Goal: Obtain resource: Obtain resource

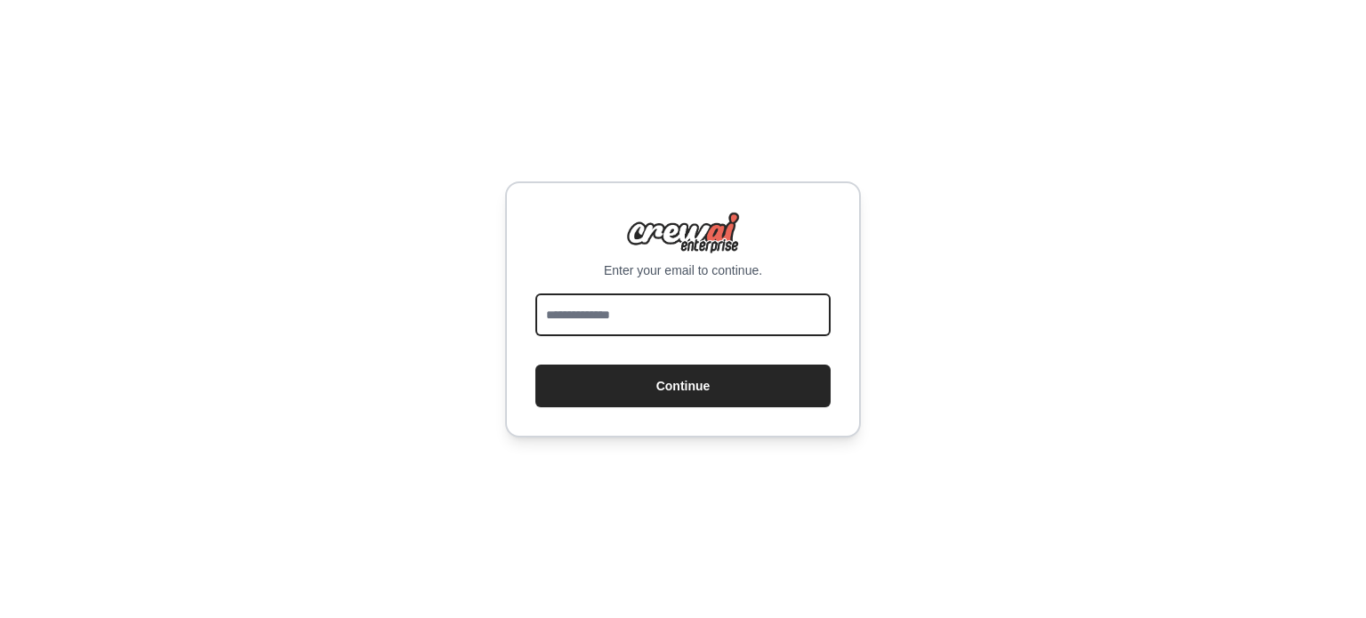
click at [704, 306] on input "email" at bounding box center [682, 314] width 295 height 43
type input "**********"
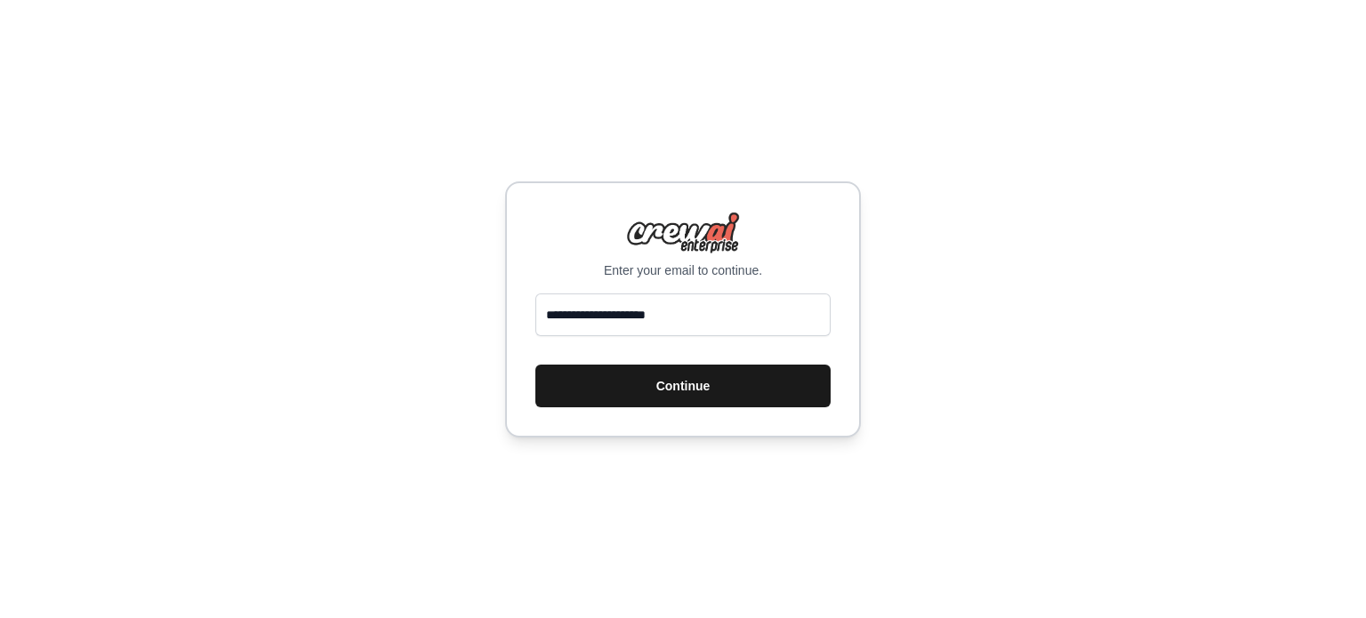
click at [668, 386] on button "Continue" at bounding box center [682, 386] width 295 height 43
click at [683, 391] on button "Continue" at bounding box center [682, 386] width 295 height 43
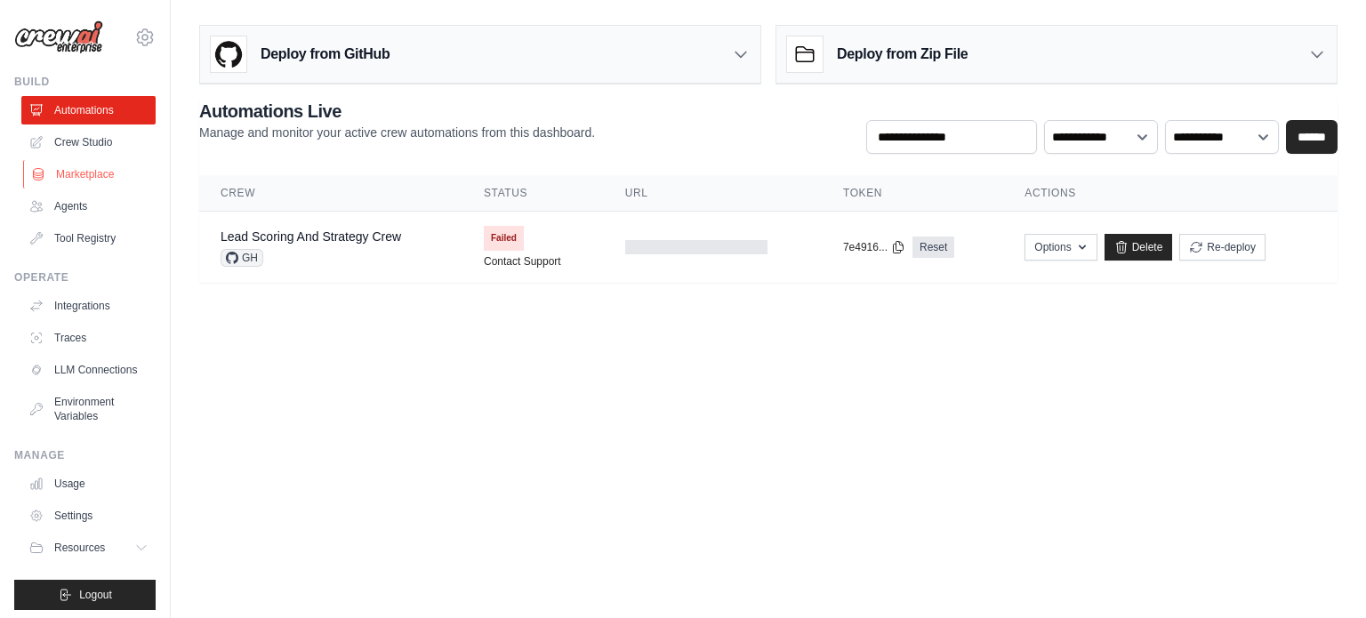
click at [62, 177] on link "Marketplace" at bounding box center [90, 174] width 134 height 28
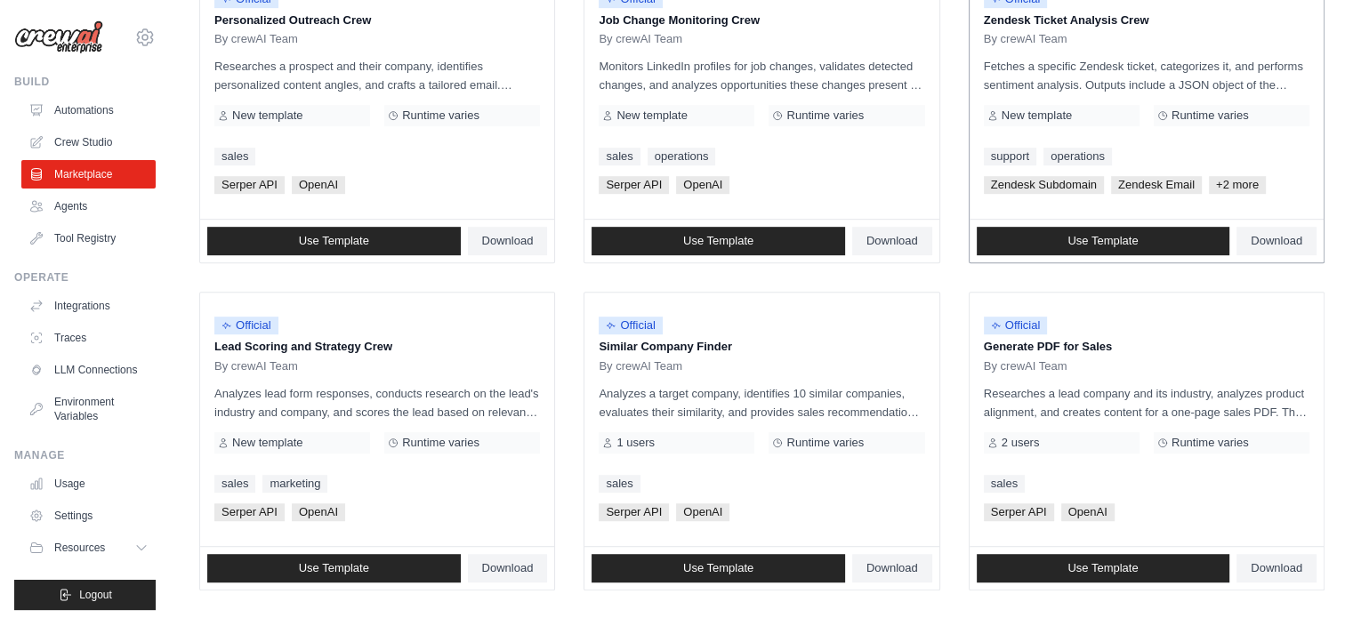
scroll to position [819, 0]
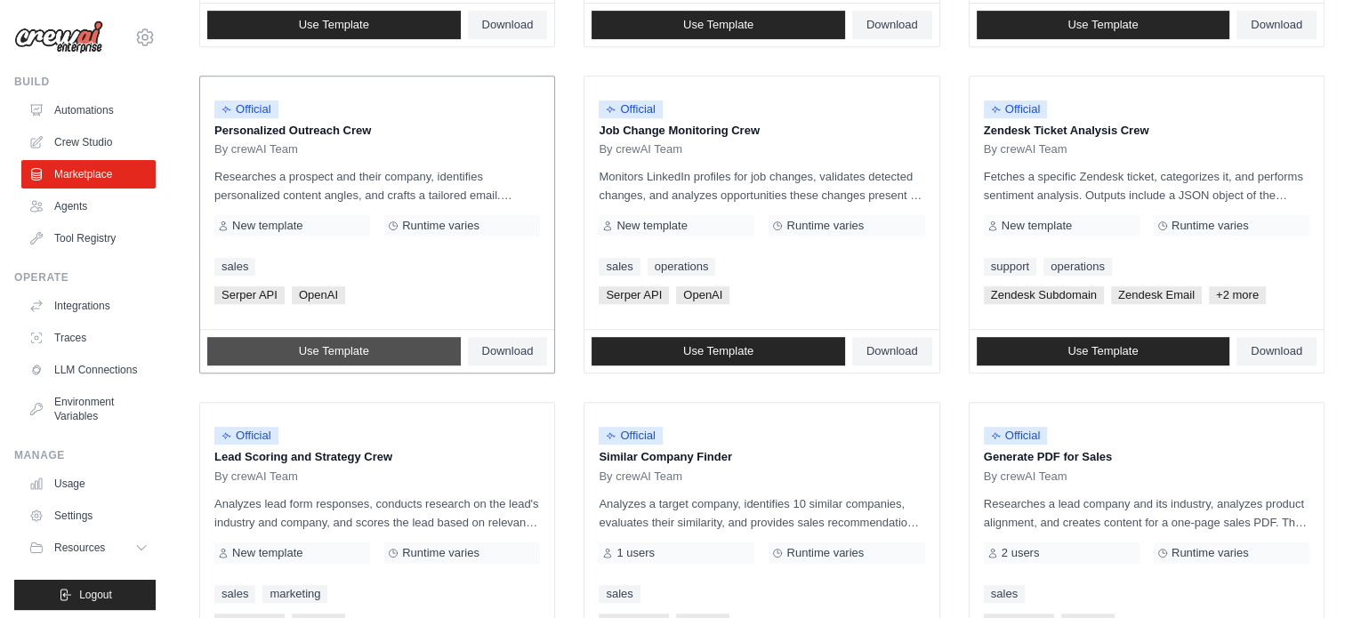
click at [317, 347] on span "Use Template" at bounding box center [334, 351] width 70 height 14
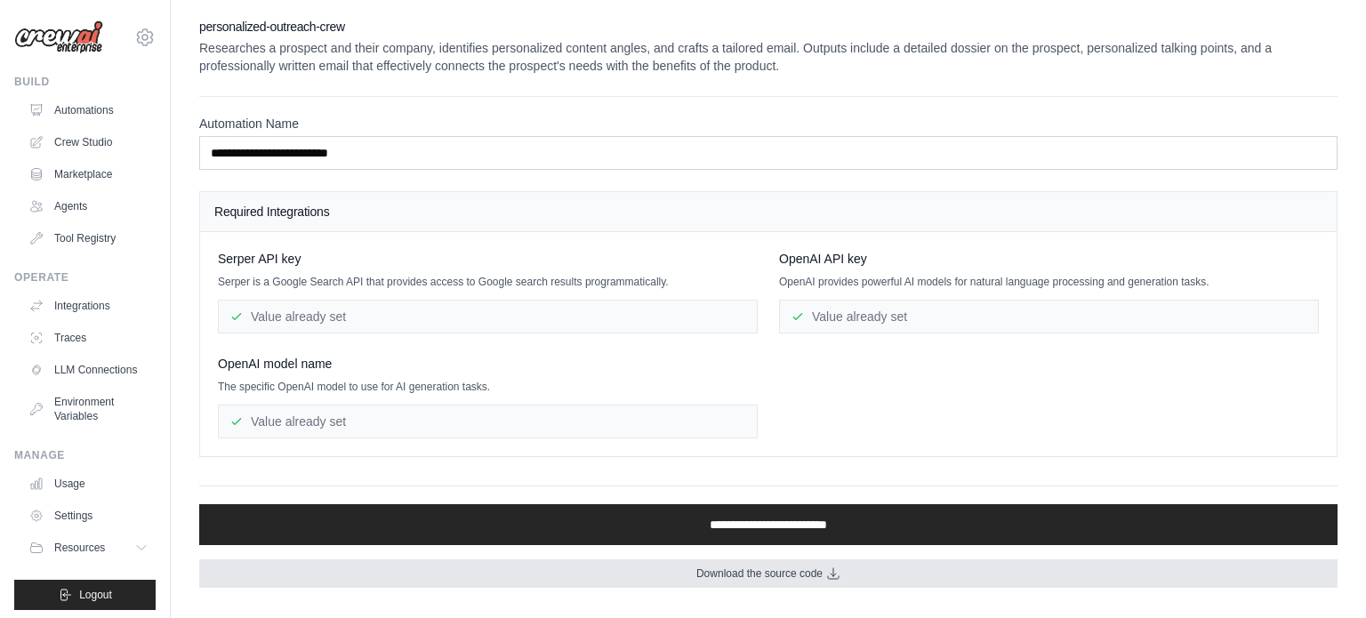
click at [803, 571] on span "Download the source code" at bounding box center [759, 574] width 126 height 14
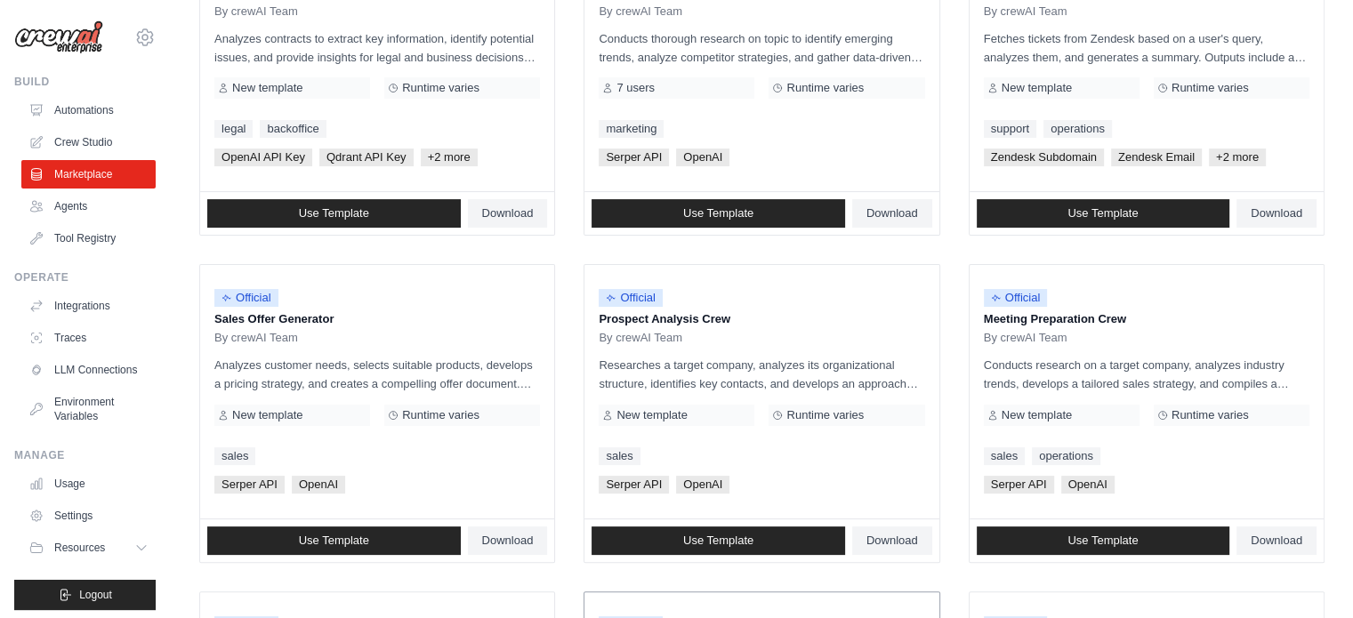
scroll to position [197, 0]
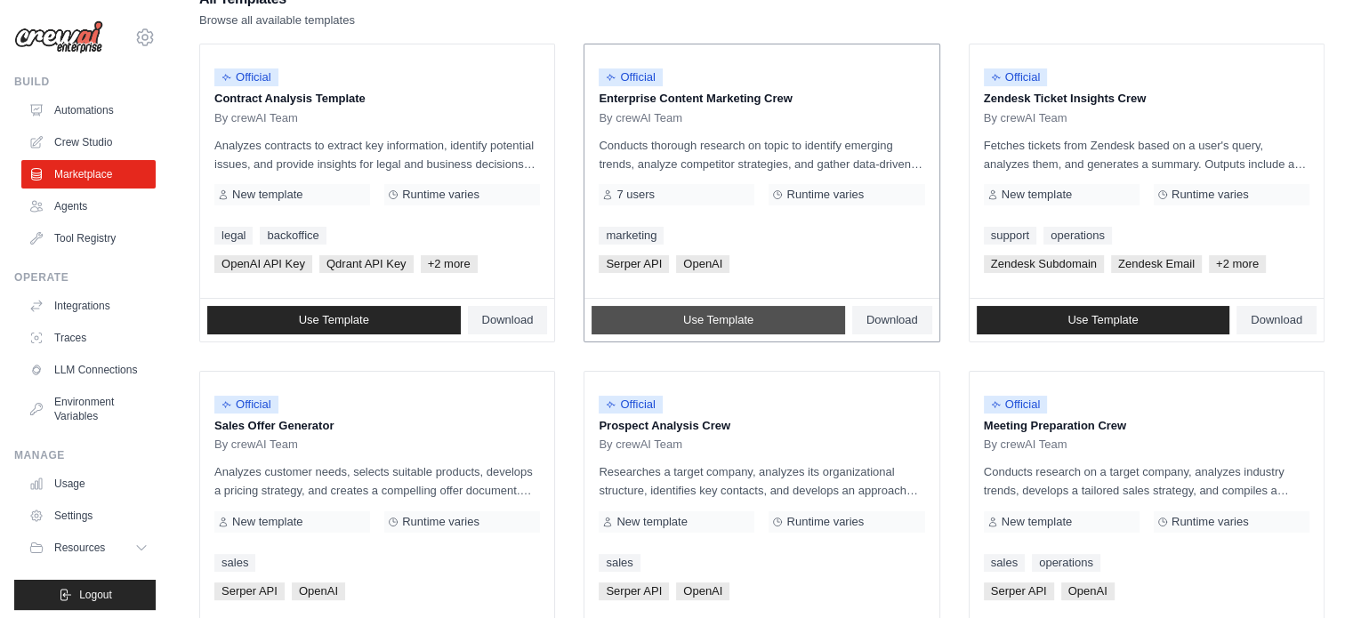
click at [732, 322] on span "Use Template" at bounding box center [718, 320] width 70 height 14
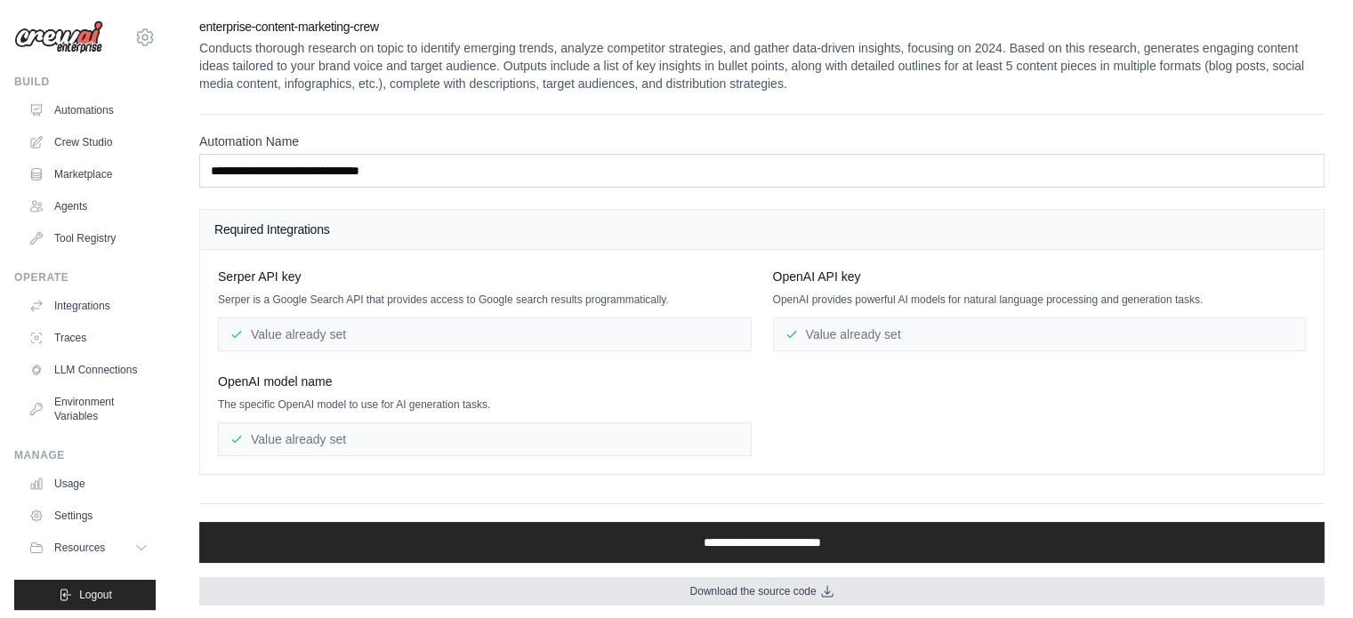
click at [804, 585] on span "Download the source code" at bounding box center [752, 591] width 126 height 14
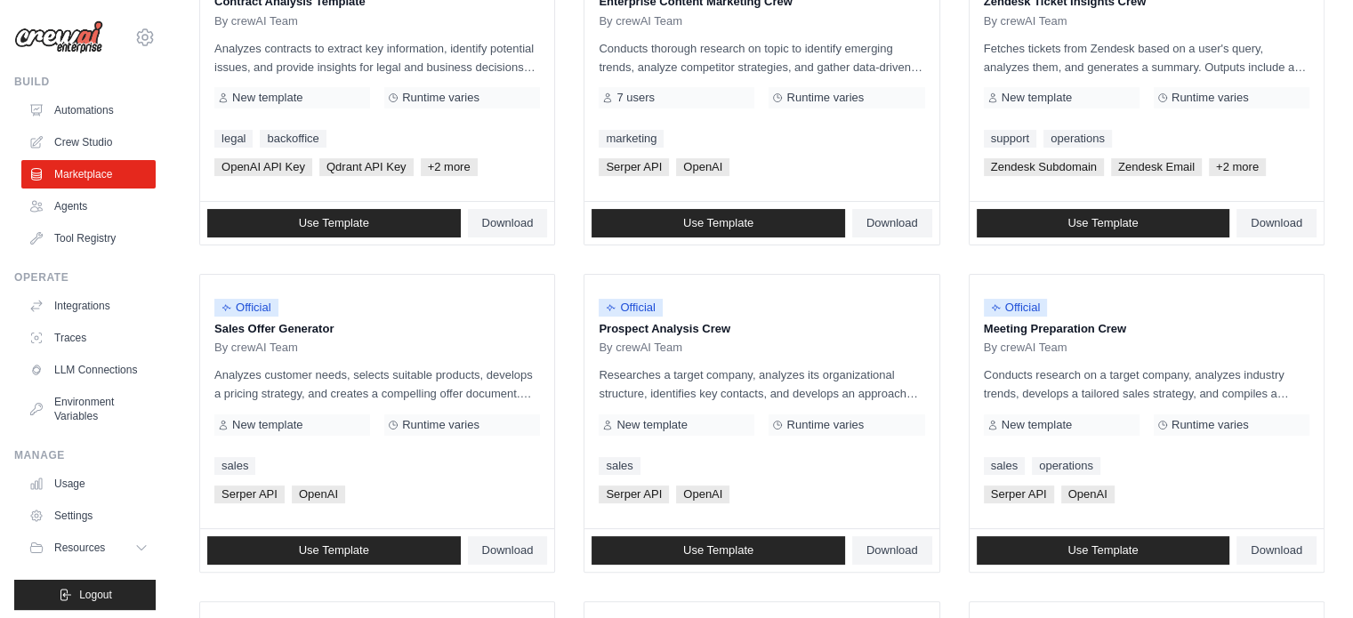
scroll to position [405, 0]
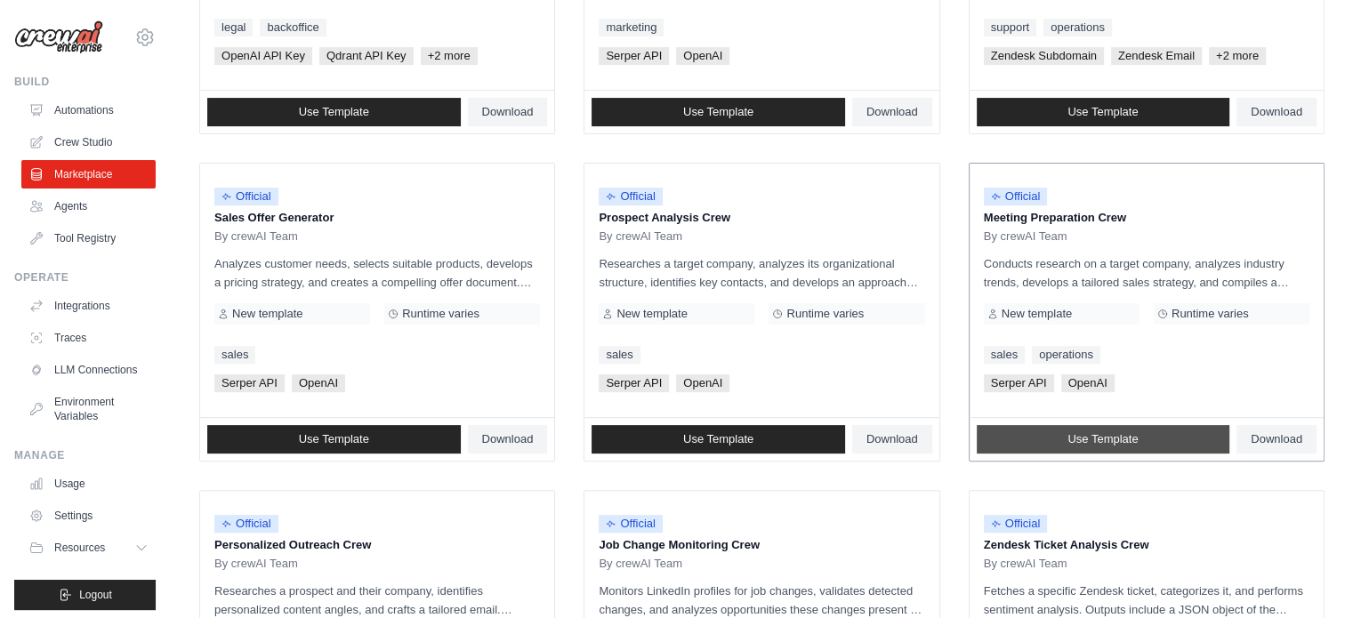
click at [1092, 439] on span "Use Template" at bounding box center [1102, 439] width 70 height 14
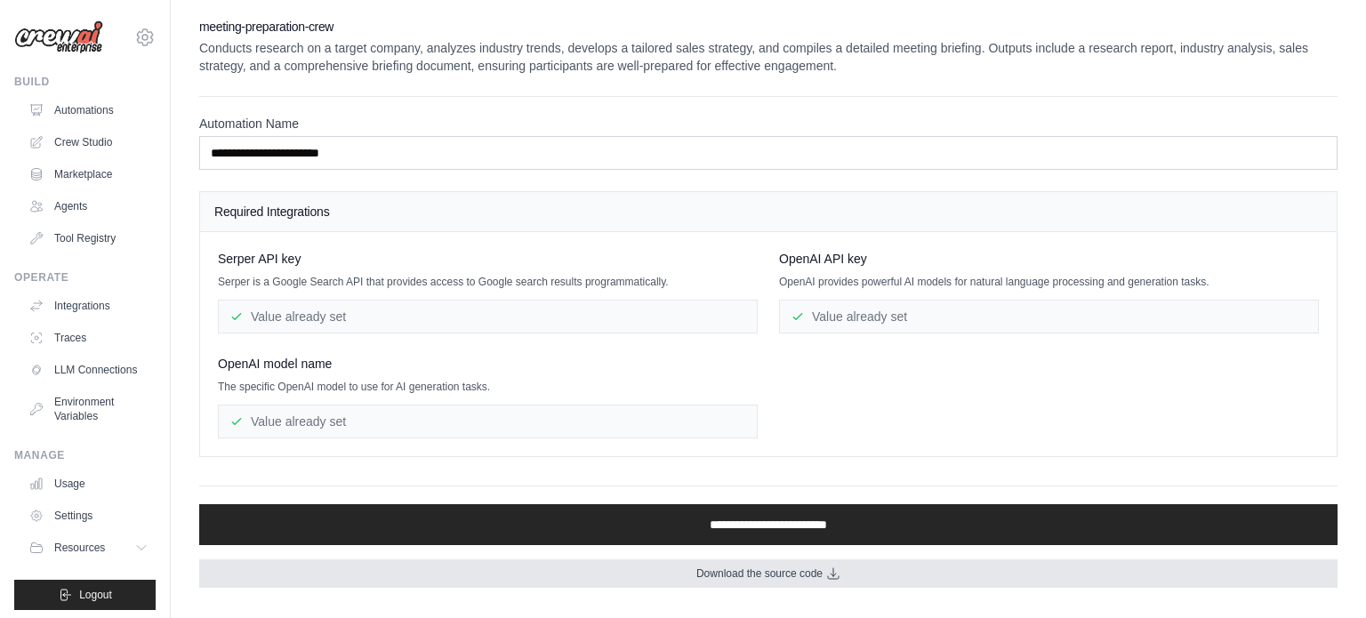
click at [824, 573] on link "Download the source code" at bounding box center [768, 573] width 1138 height 28
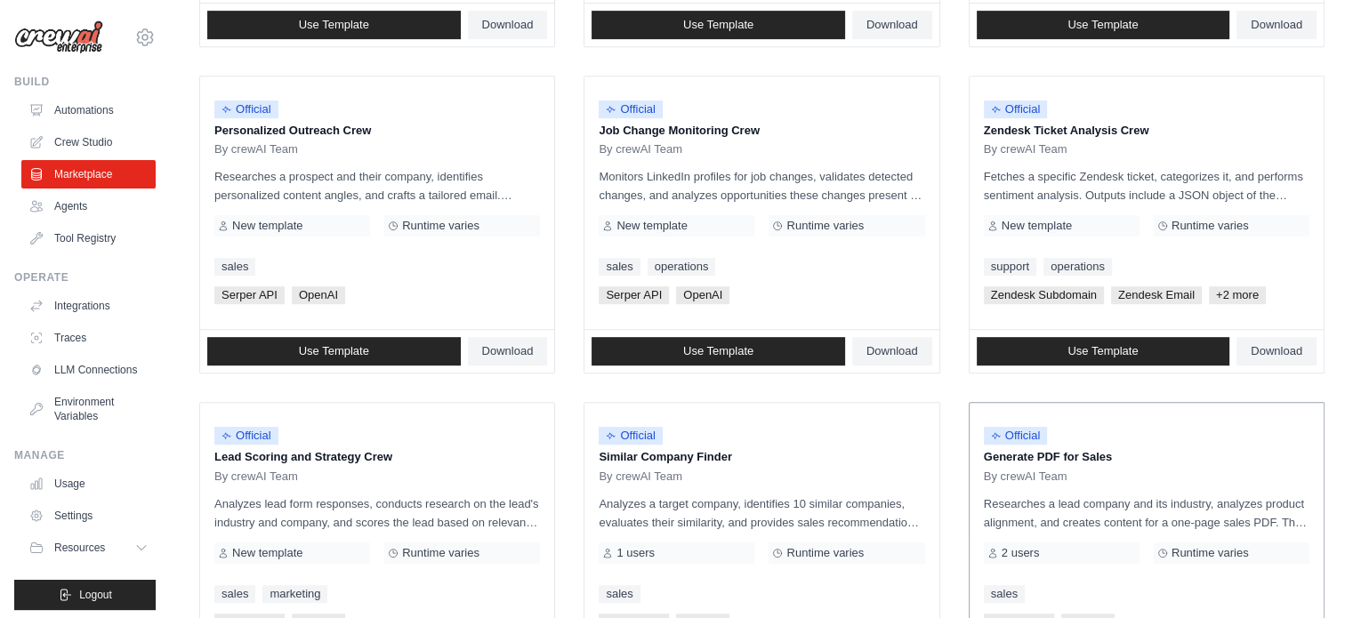
scroll to position [1027, 0]
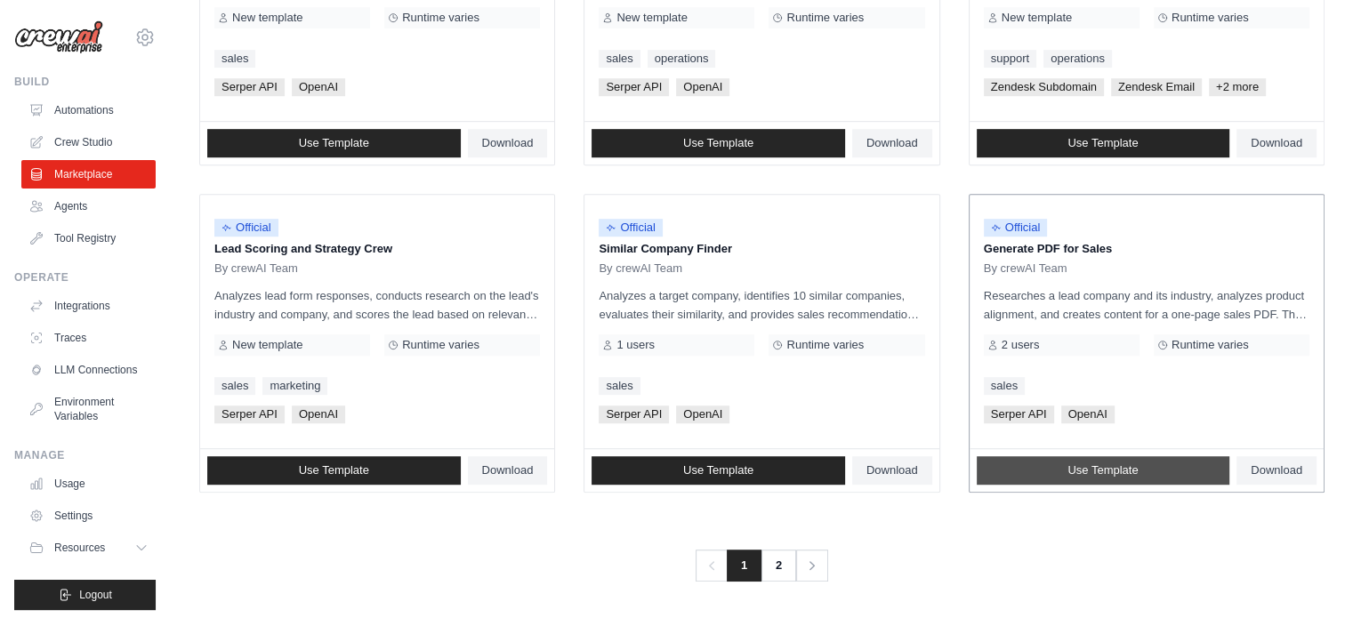
click at [1072, 465] on span "Use Template" at bounding box center [1102, 470] width 70 height 14
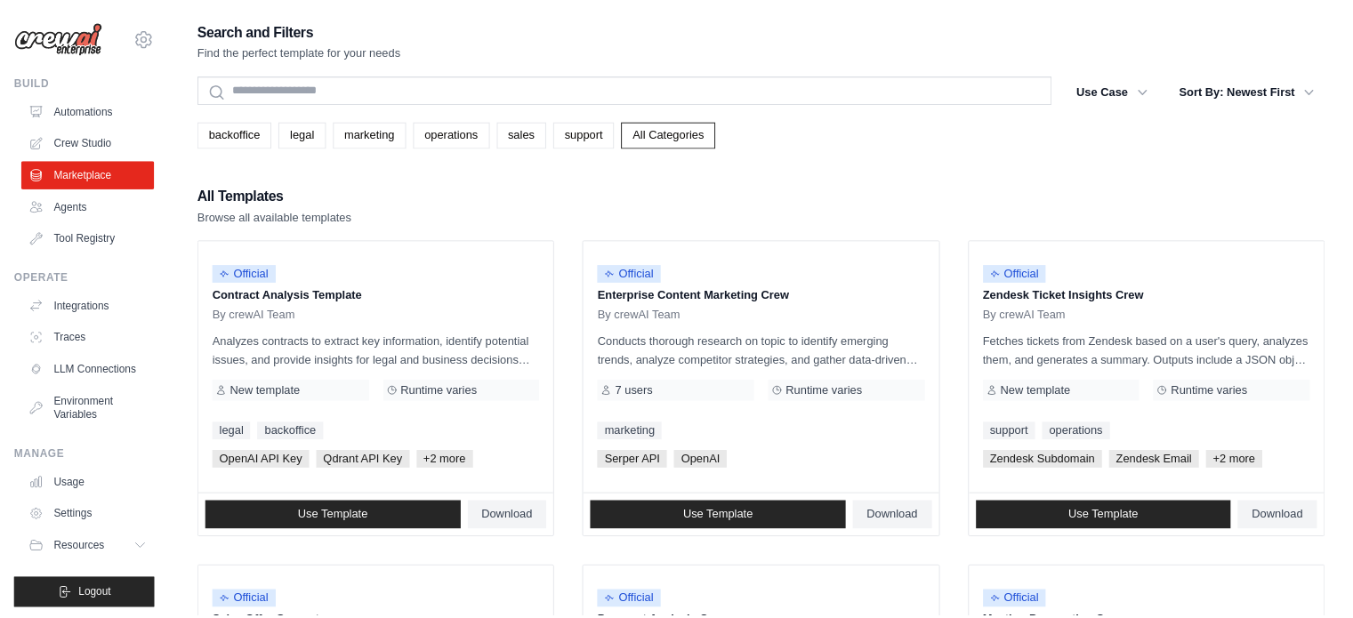
scroll to position [1027, 0]
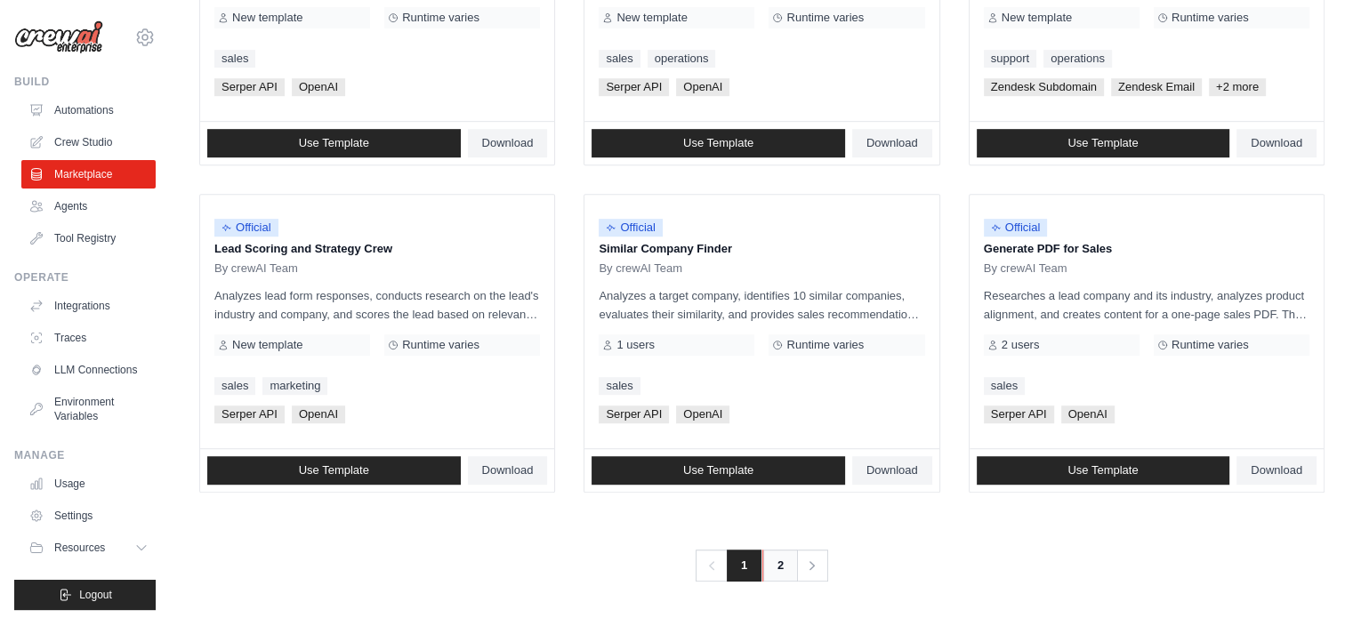
click at [775, 562] on link "2" at bounding box center [780, 566] width 36 height 32
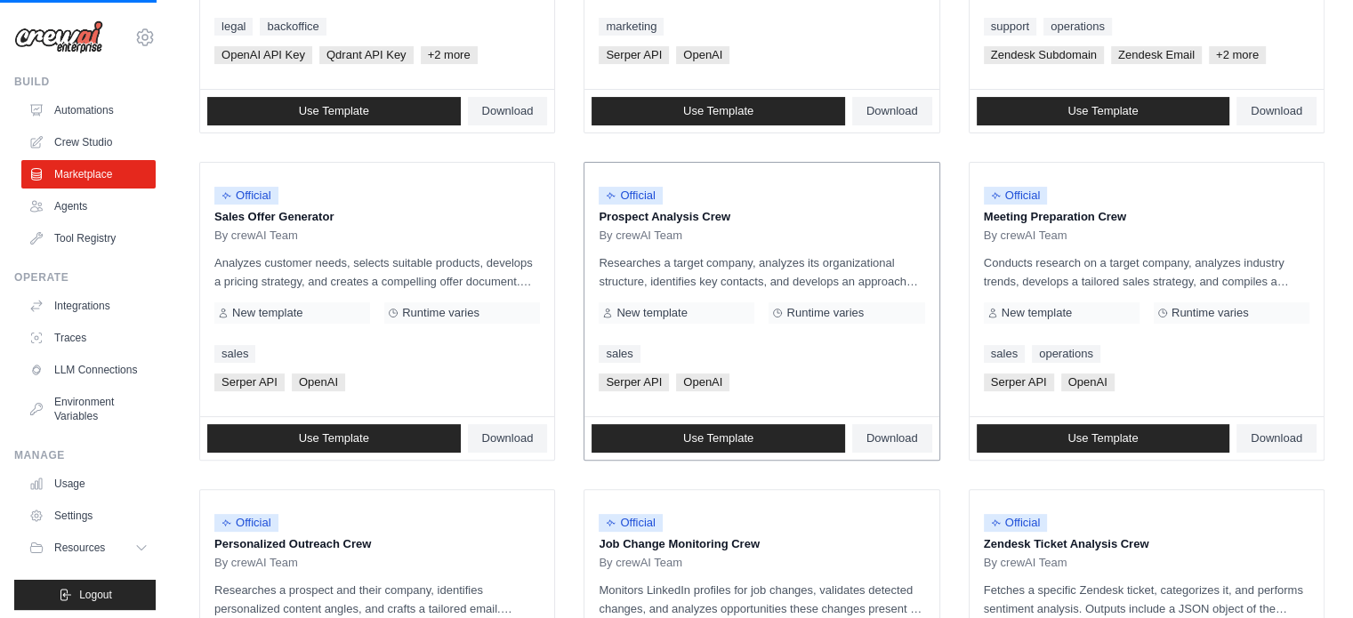
scroll to position [405, 0]
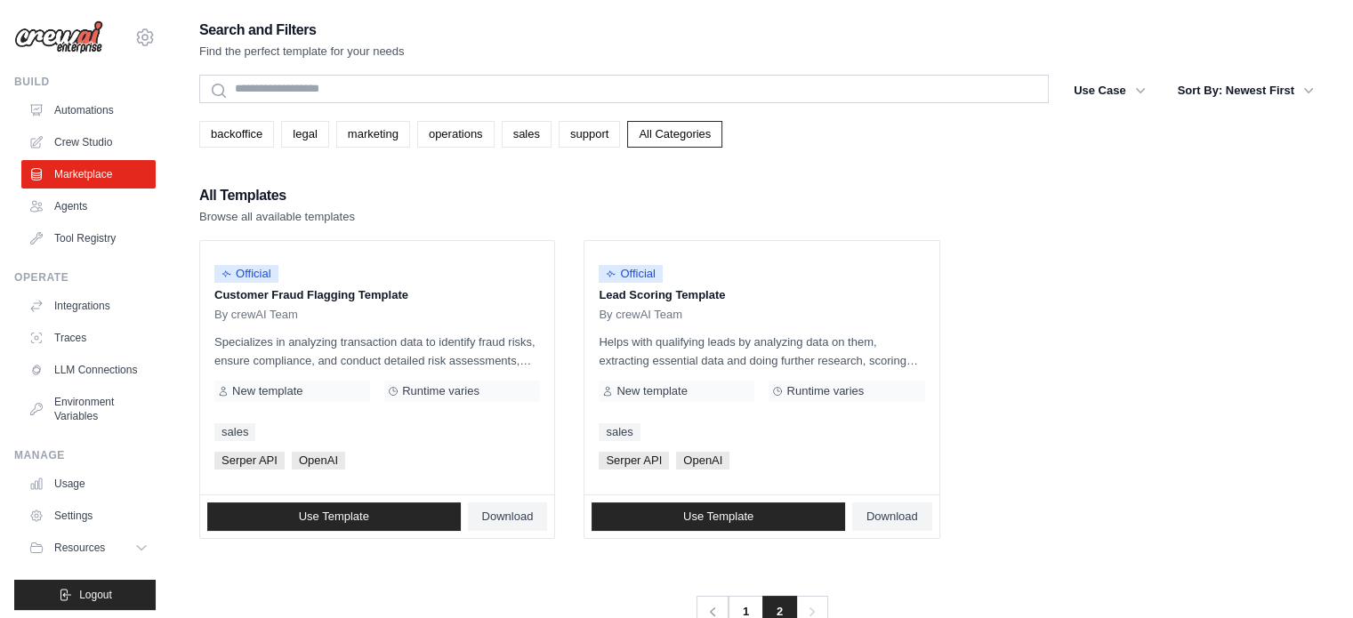
click at [368, 67] on div "Search and Filters Find the perfect template for your needs Search Use Case bac…" at bounding box center [761, 323] width 1125 height 610
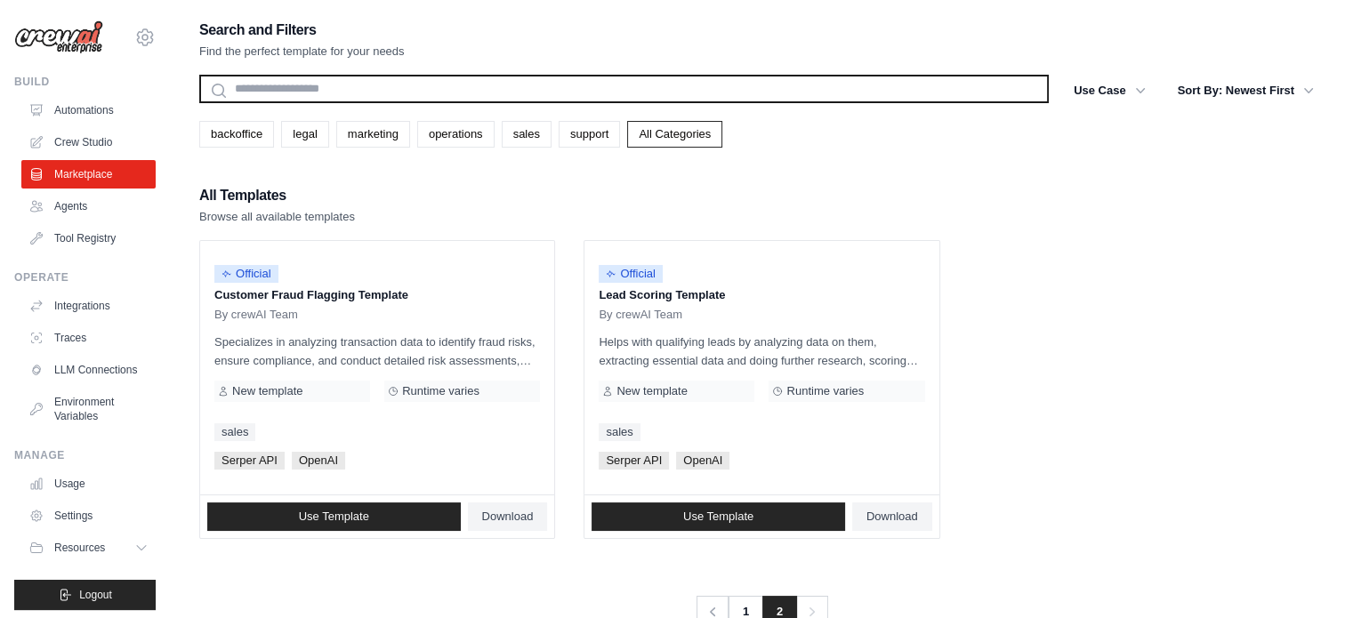
click at [335, 94] on input "text" at bounding box center [623, 89] width 849 height 28
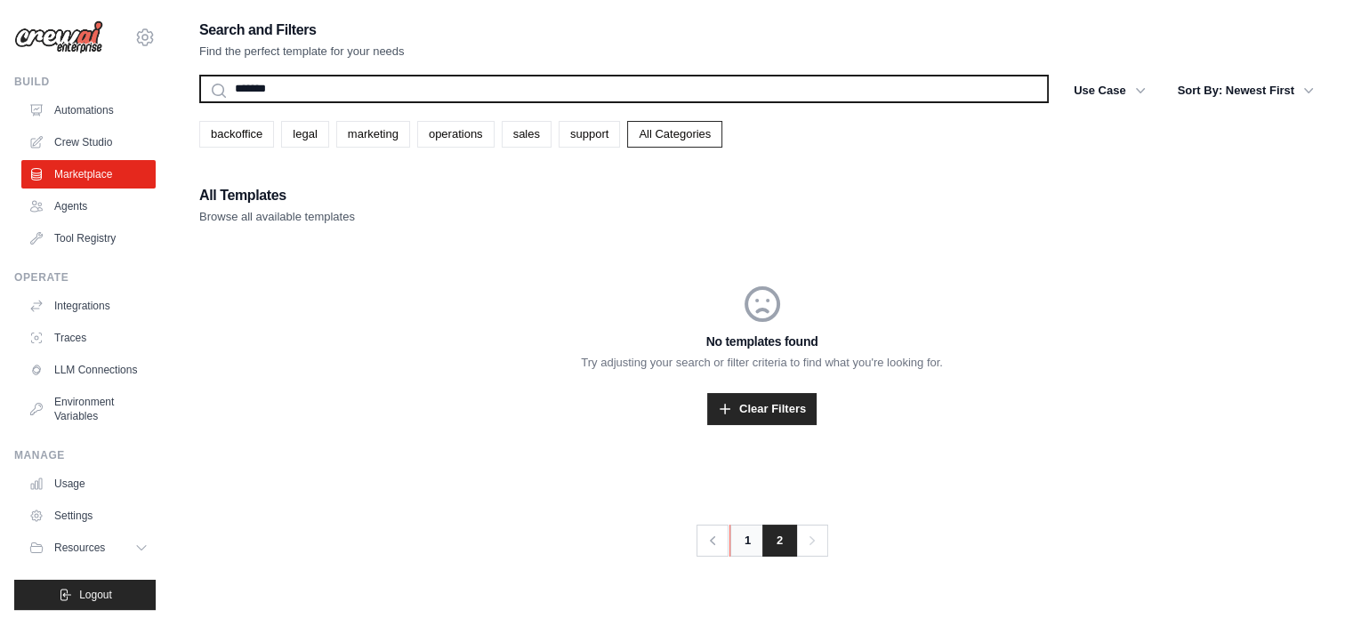
type input "*******"
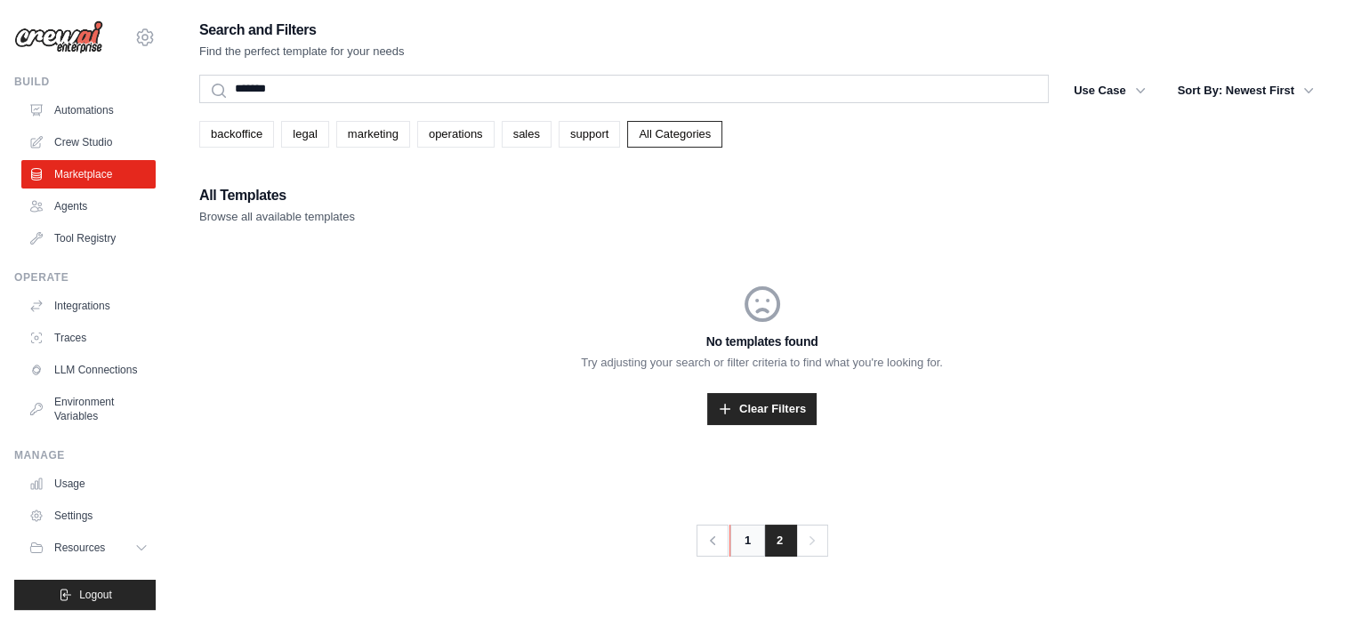
click at [742, 536] on link "1" at bounding box center [747, 541] width 36 height 32
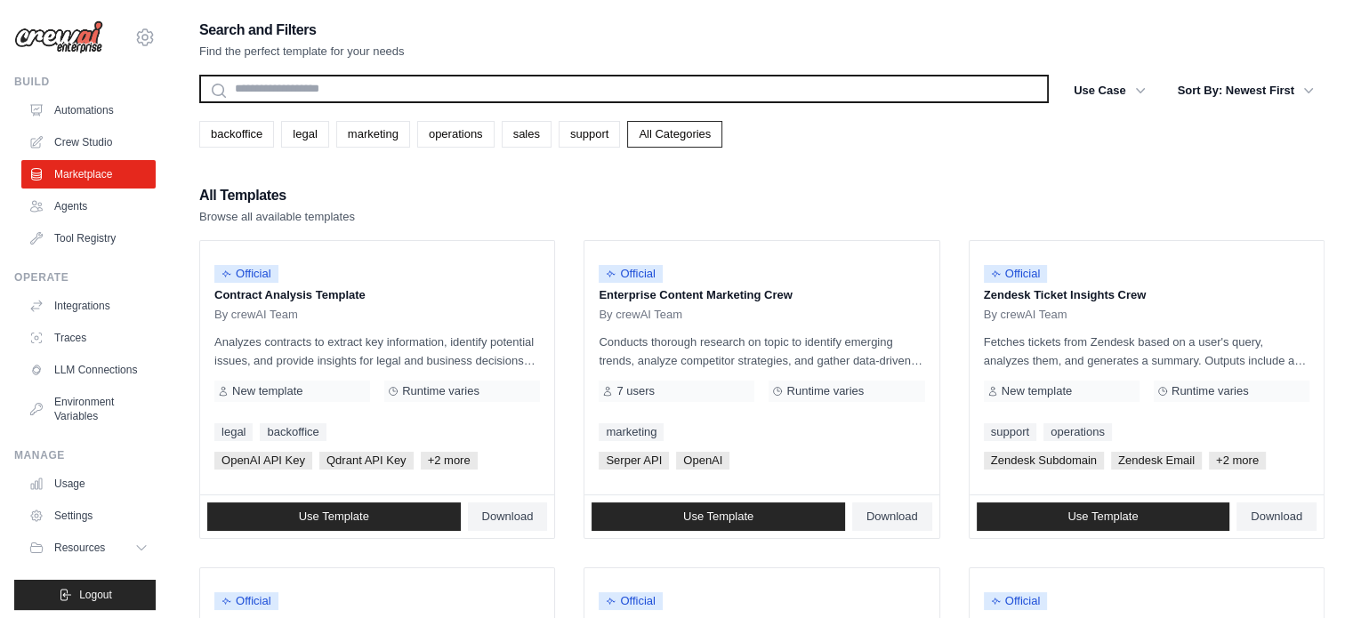
click at [336, 98] on input "text" at bounding box center [623, 89] width 849 height 28
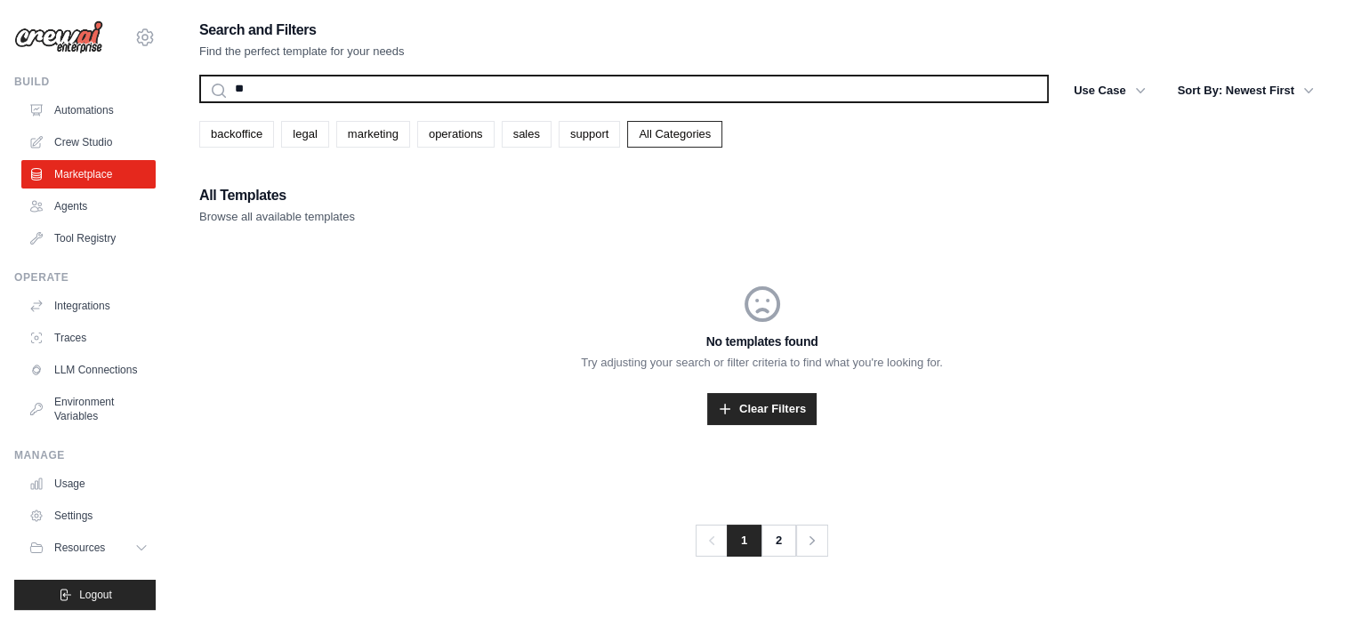
type input "*"
